Goal: Information Seeking & Learning: Learn about a topic

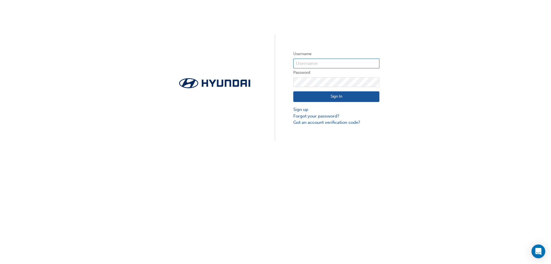
type input "35764"
click at [325, 100] on button "Sign In" at bounding box center [336, 96] width 86 height 11
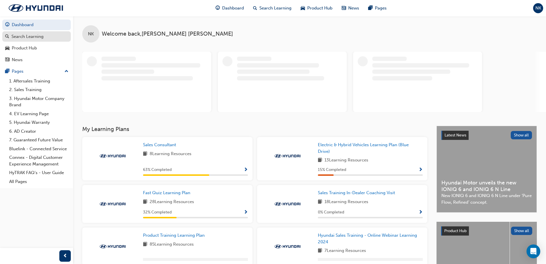
click at [25, 35] on div "Search Learning" at bounding box center [27, 36] width 32 height 7
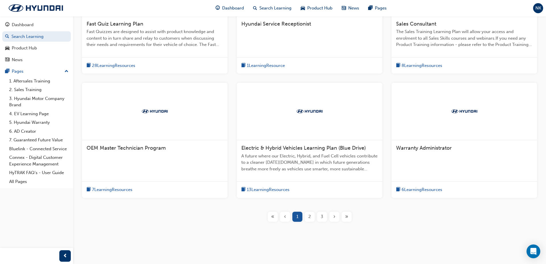
scroll to position [178, 0]
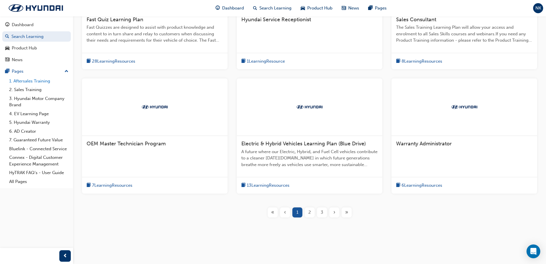
click at [28, 80] on link "1. Aftersales Training" at bounding box center [39, 81] width 64 height 9
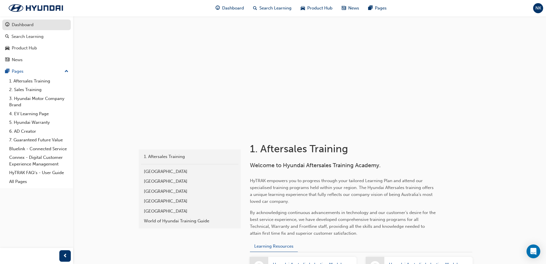
click at [23, 25] on div "Dashboard" at bounding box center [23, 25] width 22 height 7
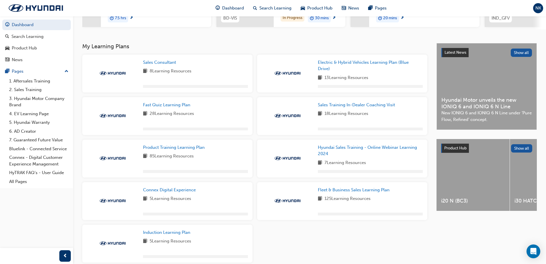
scroll to position [105, 0]
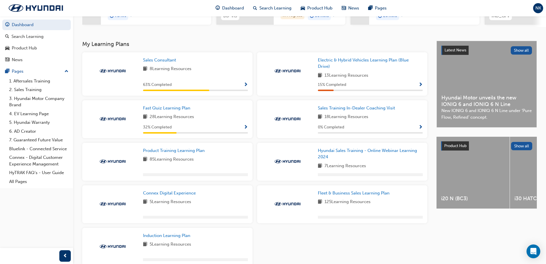
click at [152, 67] on div "Sales Consultant 8 Learning Resources 63 % Completed" at bounding box center [195, 74] width 105 height 34
click at [151, 63] on span "Sales Consultant" at bounding box center [159, 59] width 33 height 5
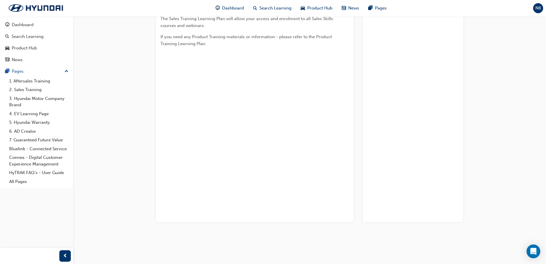
scroll to position [89, 0]
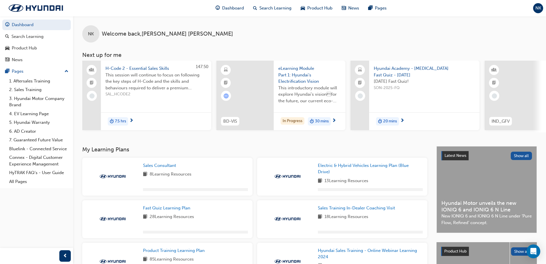
scroll to position [105, 0]
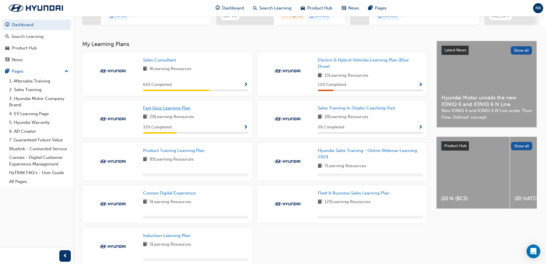
click at [162, 110] on span "Fast Quiz Learning Plan" at bounding box center [166, 107] width 47 height 5
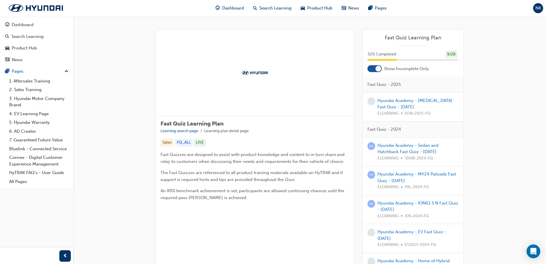
click at [432, 112] on div "ELEARNING SON-2025-FQ" at bounding box center [418, 113] width 81 height 7
click at [415, 104] on div "Hyundai Academy - [MEDICAL_DATA] Fast Quiz - [DATE] ELEARNING SON-2025-FQ" at bounding box center [418, 106] width 81 height 19
click at [415, 103] on link "Hyundai Academy - [MEDICAL_DATA] Fast Quiz - [DATE]" at bounding box center [415, 104] width 75 height 12
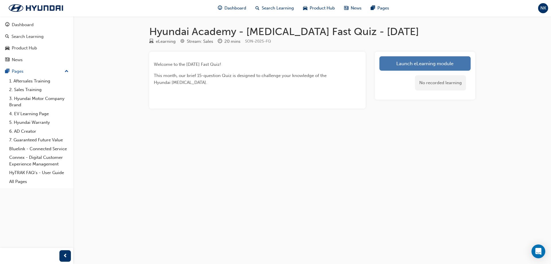
click at [401, 58] on link "Launch eLearning module" at bounding box center [424, 63] width 91 height 14
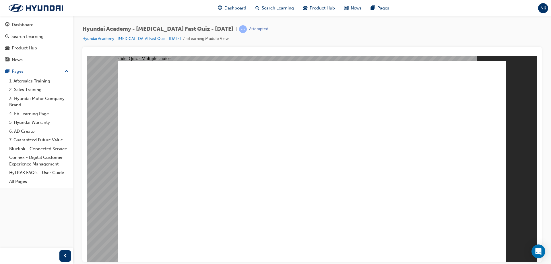
radio input "true"
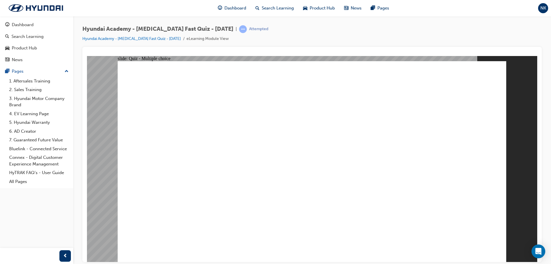
radio input "true"
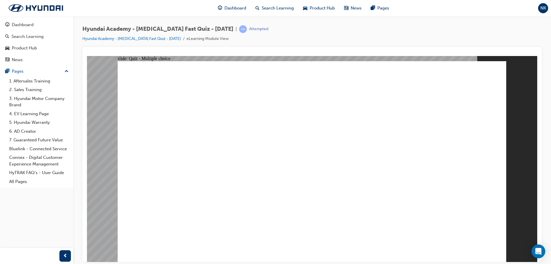
drag, startPoint x: 223, startPoint y: 177, endPoint x: 235, endPoint y: 197, distance: 23.0
checkbox input "true"
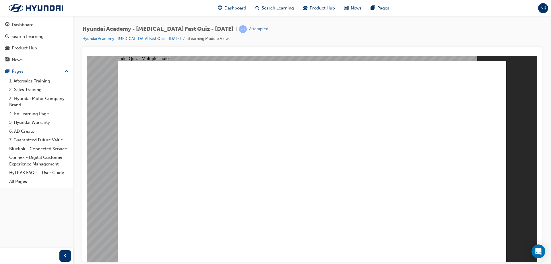
radio input "true"
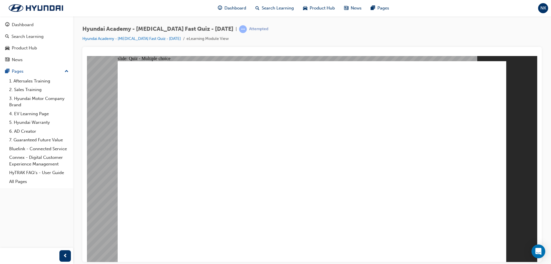
drag, startPoint x: 323, startPoint y: 195, endPoint x: 324, endPoint y: 191, distance: 3.8
checkbox input "true"
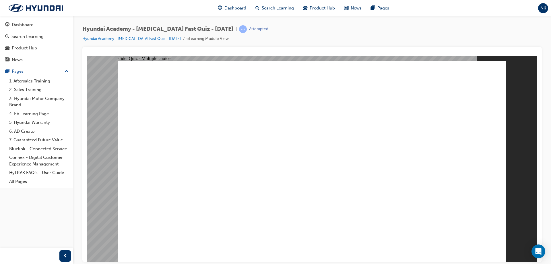
checkbox input "true"
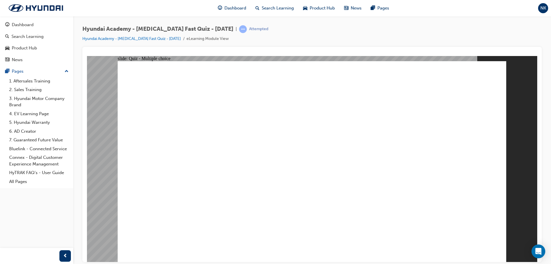
drag, startPoint x: 232, startPoint y: 165, endPoint x: 232, endPoint y: 160, distance: 4.6
radio input "true"
drag, startPoint x: 191, startPoint y: 97, endPoint x: 253, endPoint y: 91, distance: 62.8
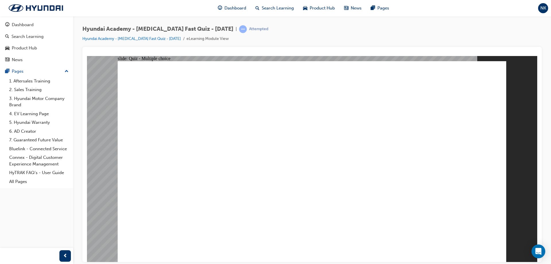
checkbox input "true"
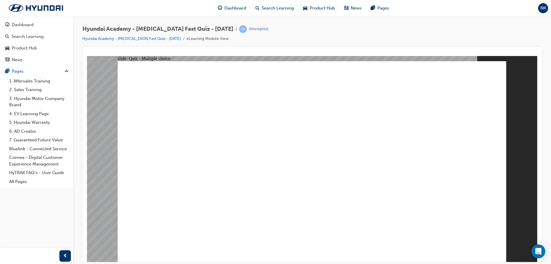
checkbox input "true"
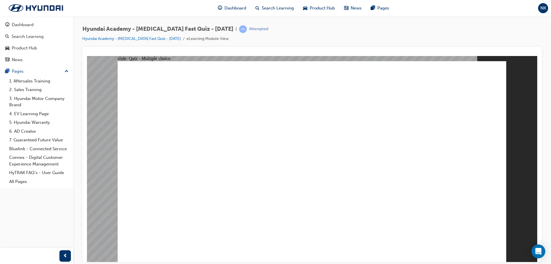
checkbox input "true"
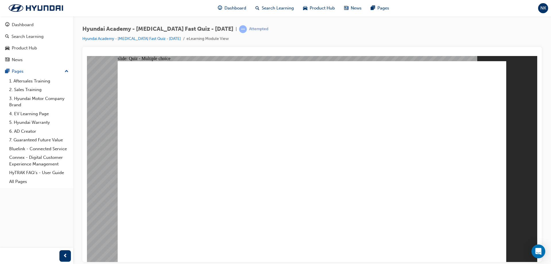
drag, startPoint x: 233, startPoint y: 233, endPoint x: 234, endPoint y: 241, distance: 7.8
radio input "true"
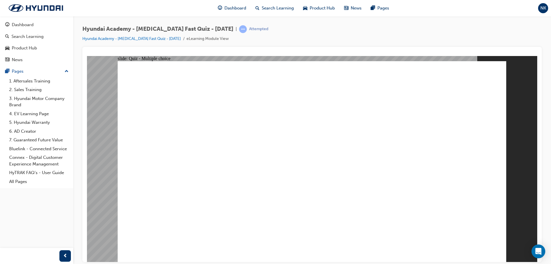
checkbox input "true"
drag, startPoint x: 254, startPoint y: 173, endPoint x: 254, endPoint y: 177, distance: 4.6
checkbox input "true"
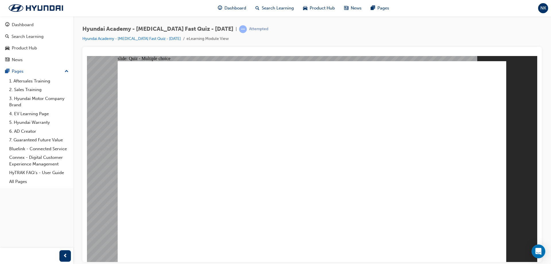
checkbox input "true"
drag, startPoint x: 261, startPoint y: 233, endPoint x: 386, endPoint y: 254, distance: 126.8
checkbox input "true"
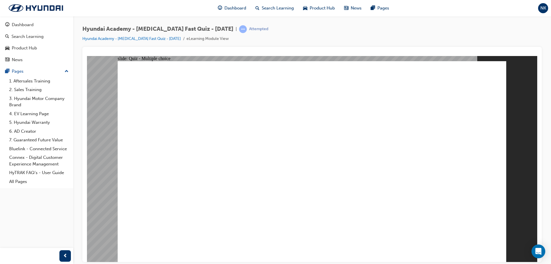
radio input "true"
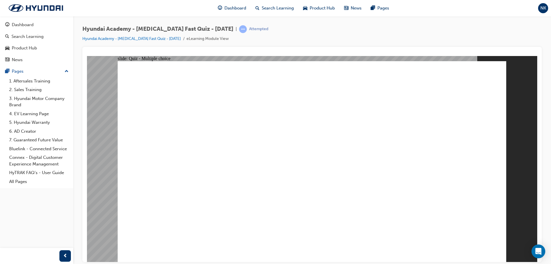
radio input "true"
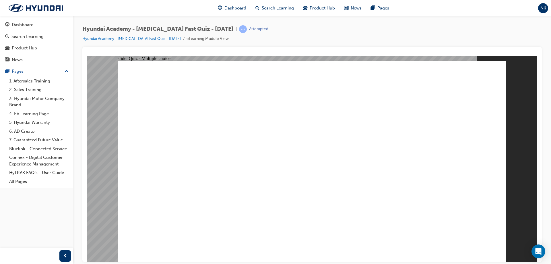
radio input "true"
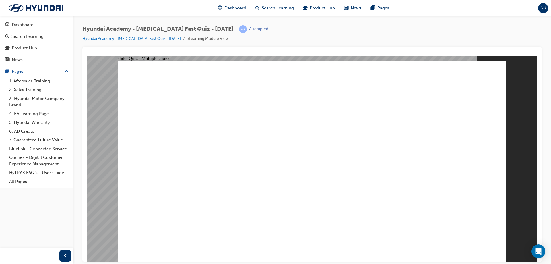
radio input "true"
